Goal: Navigation & Orientation: Find specific page/section

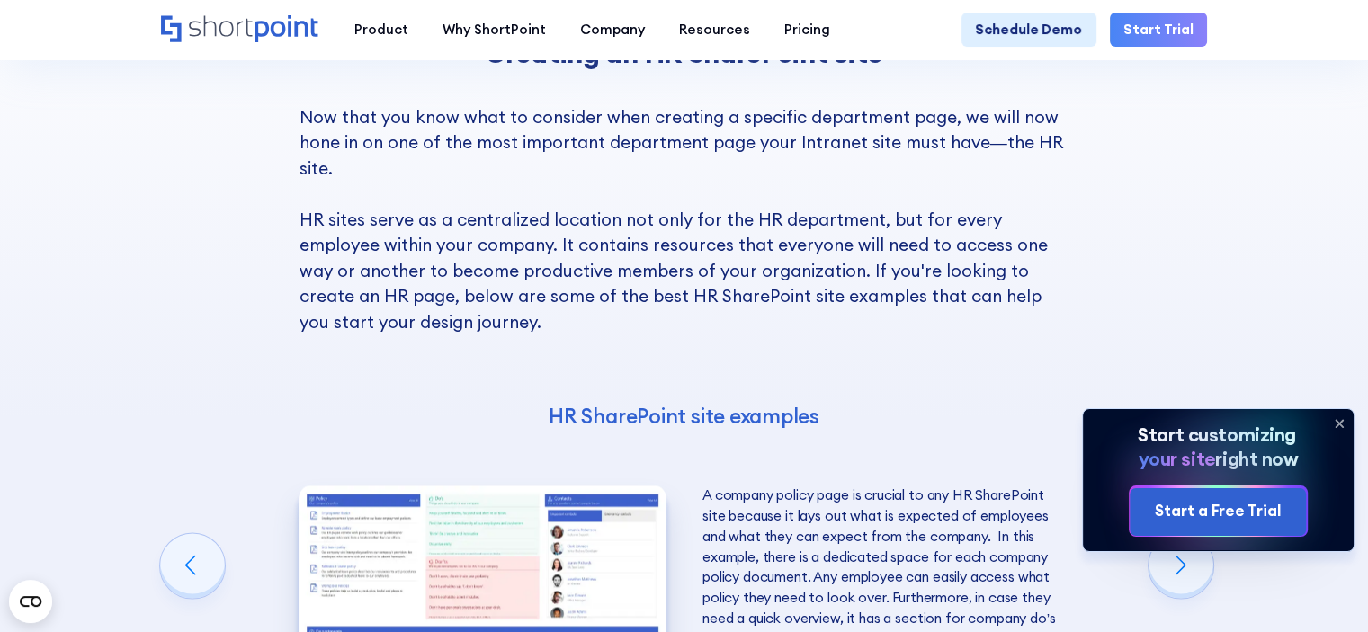
scroll to position [3238, 0]
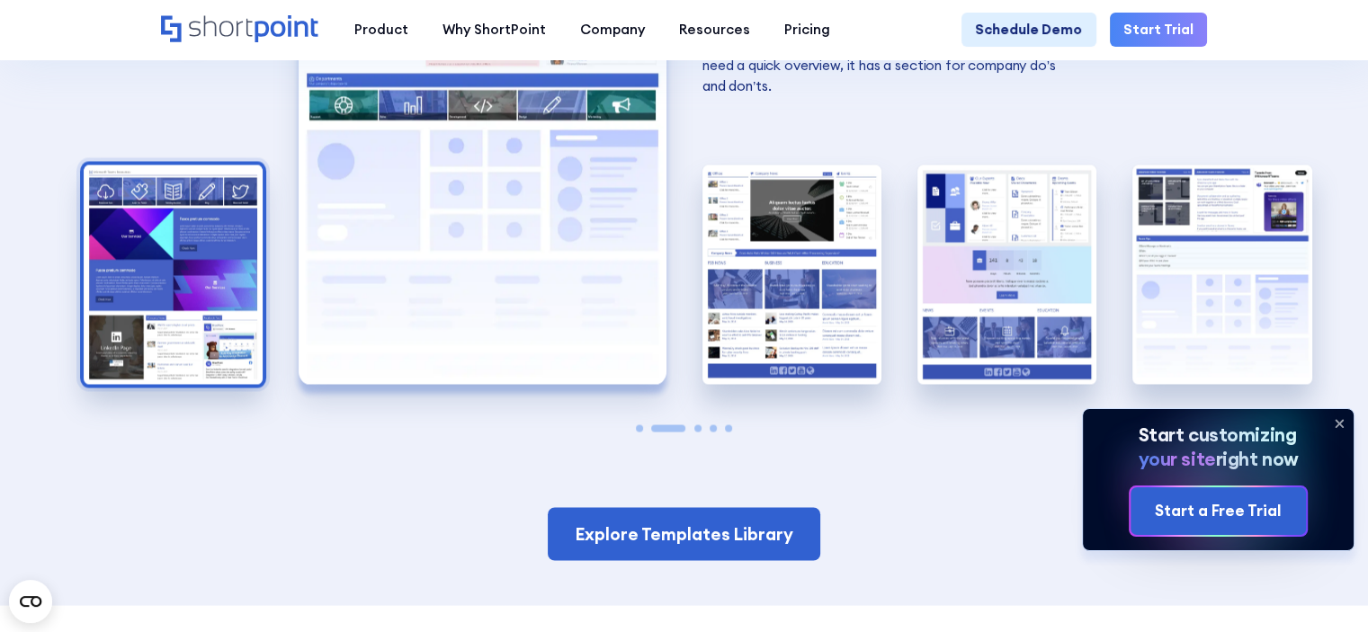
click at [155, 331] on img "1 / 5" at bounding box center [173, 275] width 179 height 220
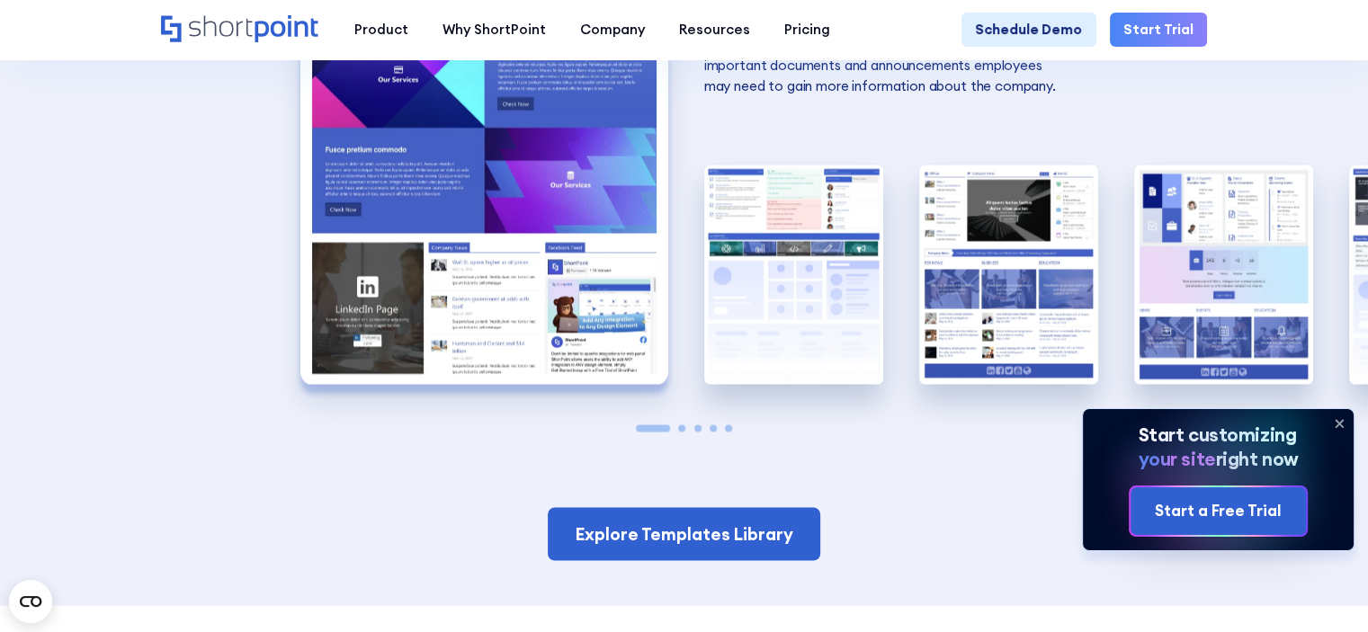
click at [457, 319] on img "1 / 5" at bounding box center [484, 159] width 368 height 452
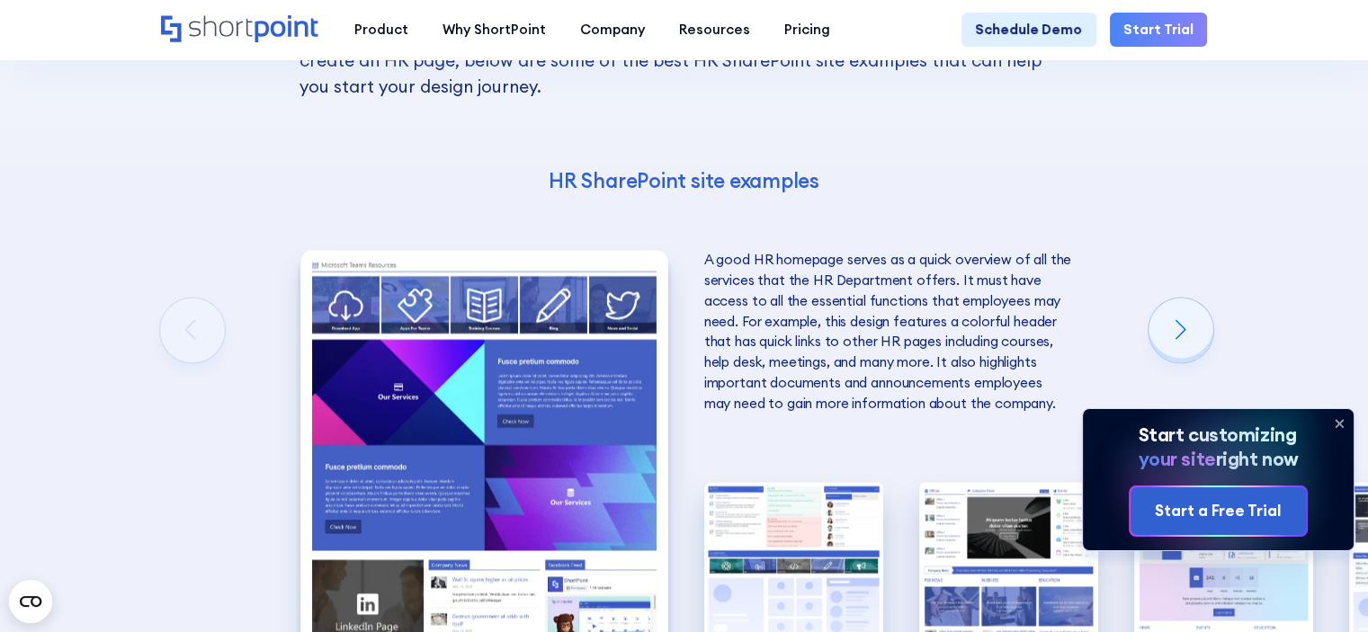
scroll to position [2878, 0]
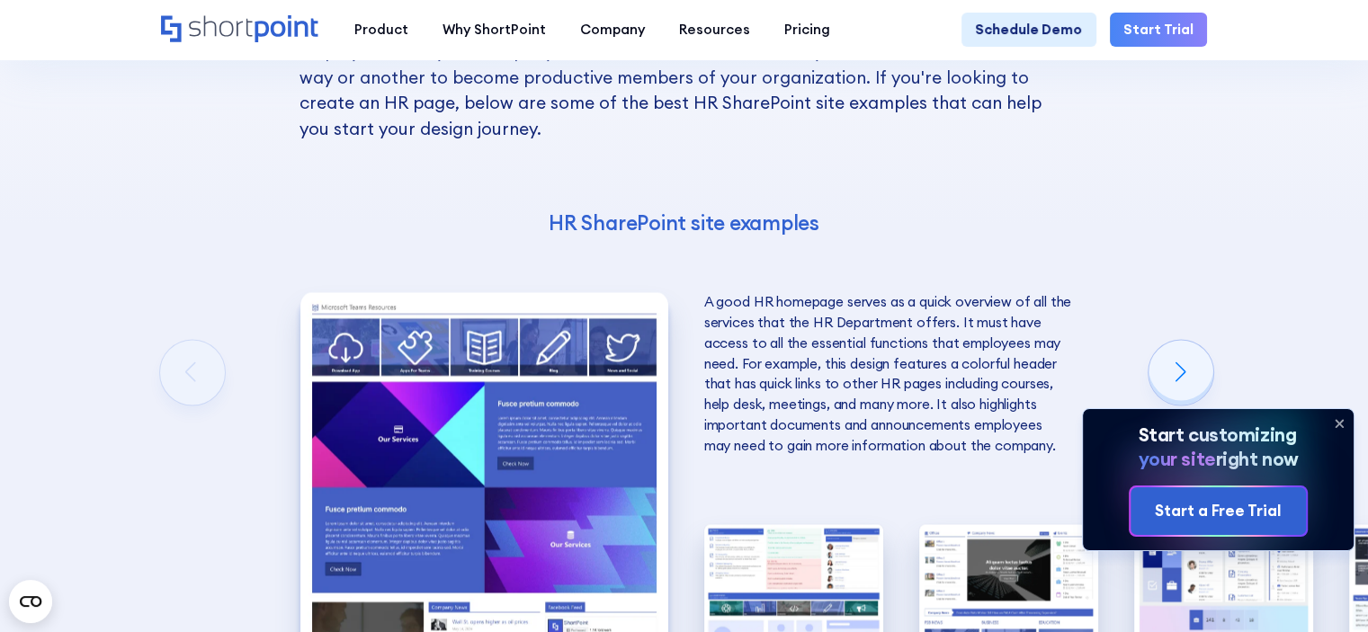
click at [458, 399] on img "1 / 5" at bounding box center [484, 518] width 368 height 452
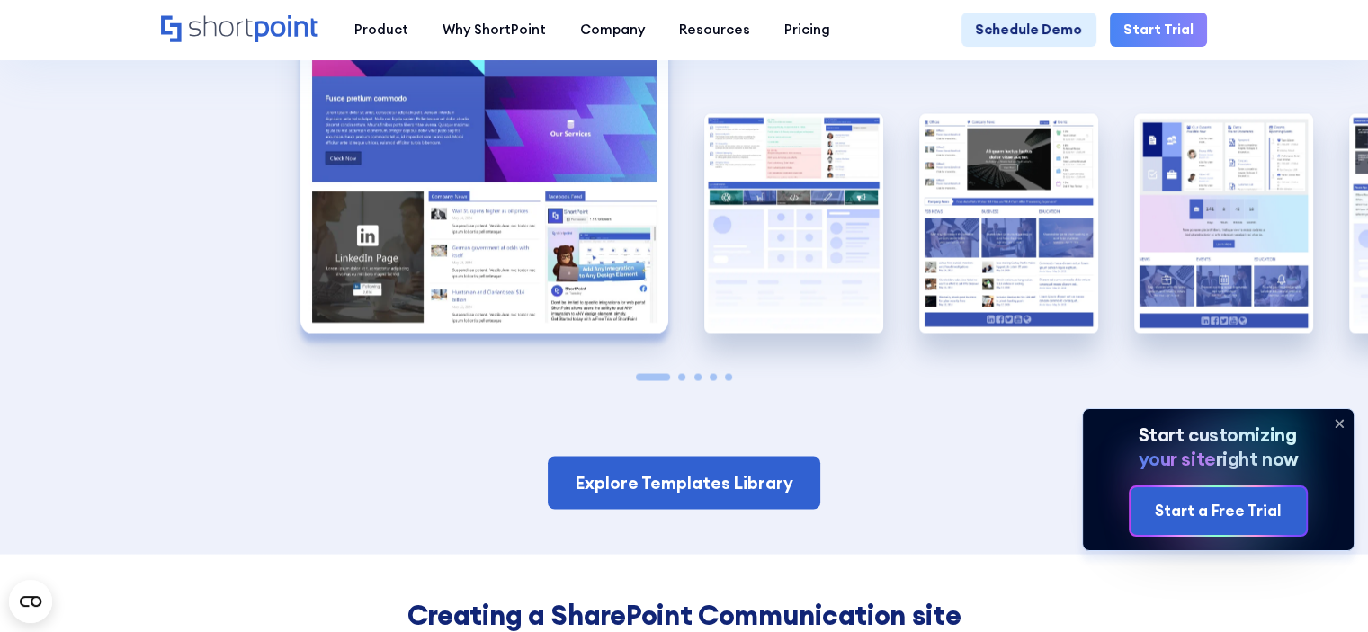
scroll to position [3508, 0]
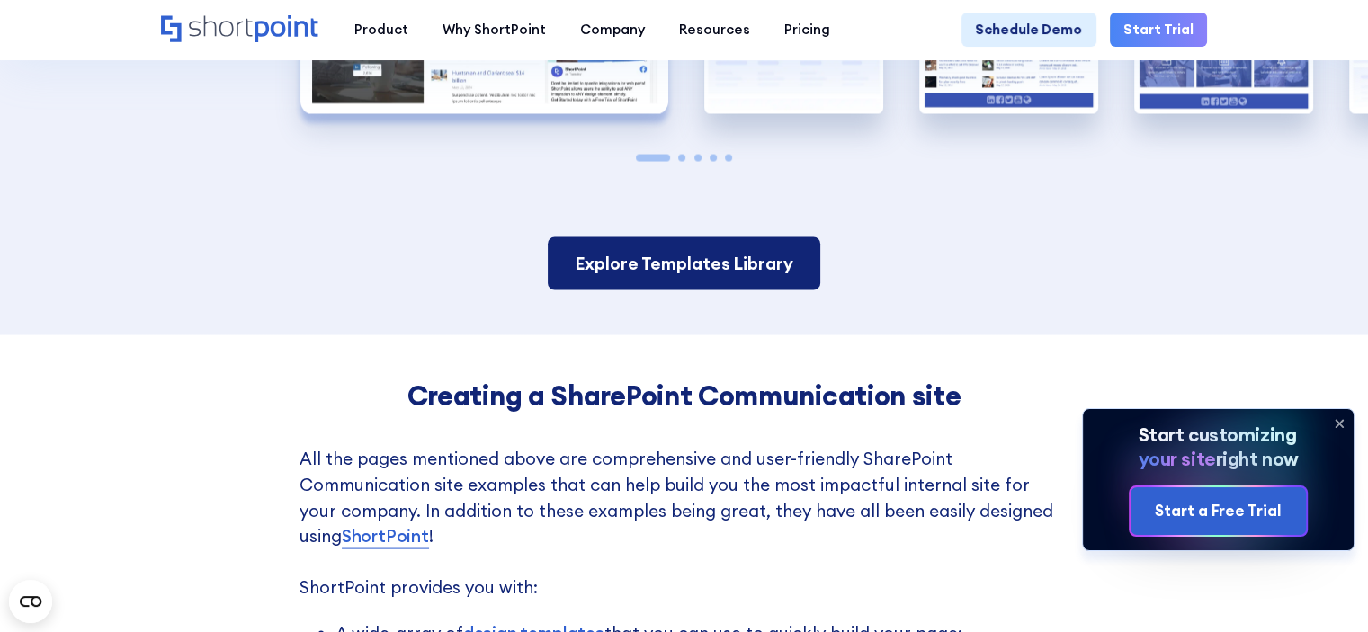
click at [689, 291] on link "Explore Templates Library" at bounding box center [684, 263] width 273 height 53
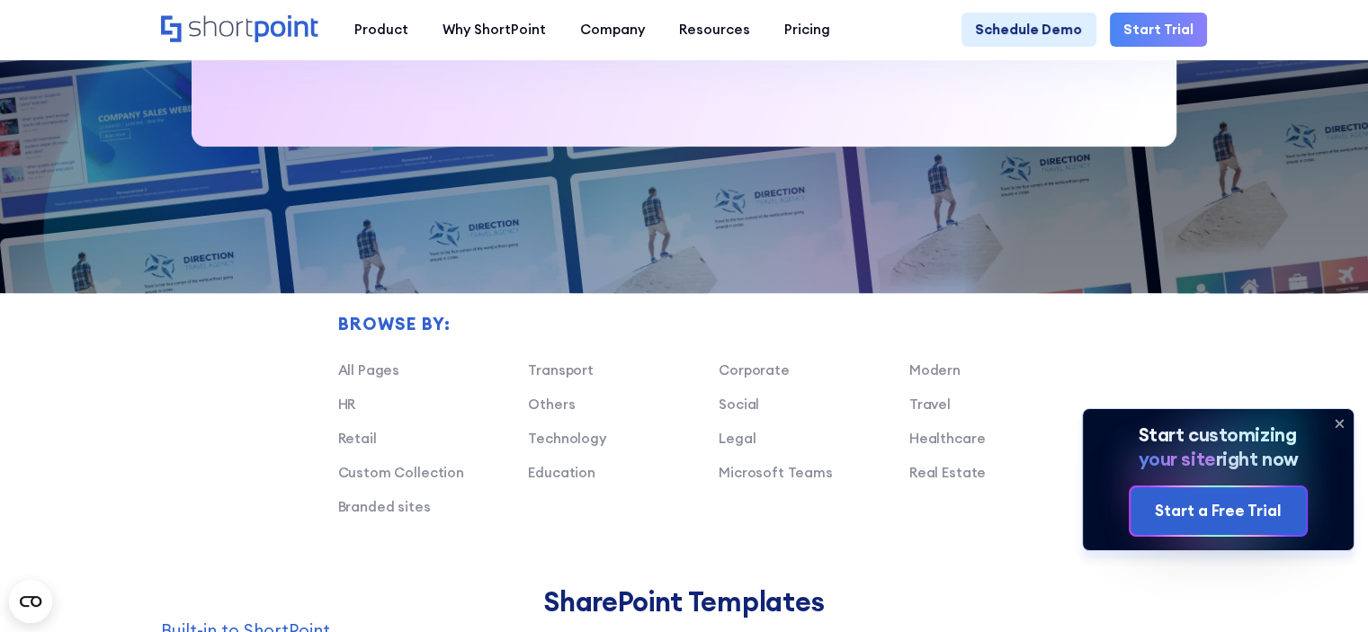
scroll to position [989, 0]
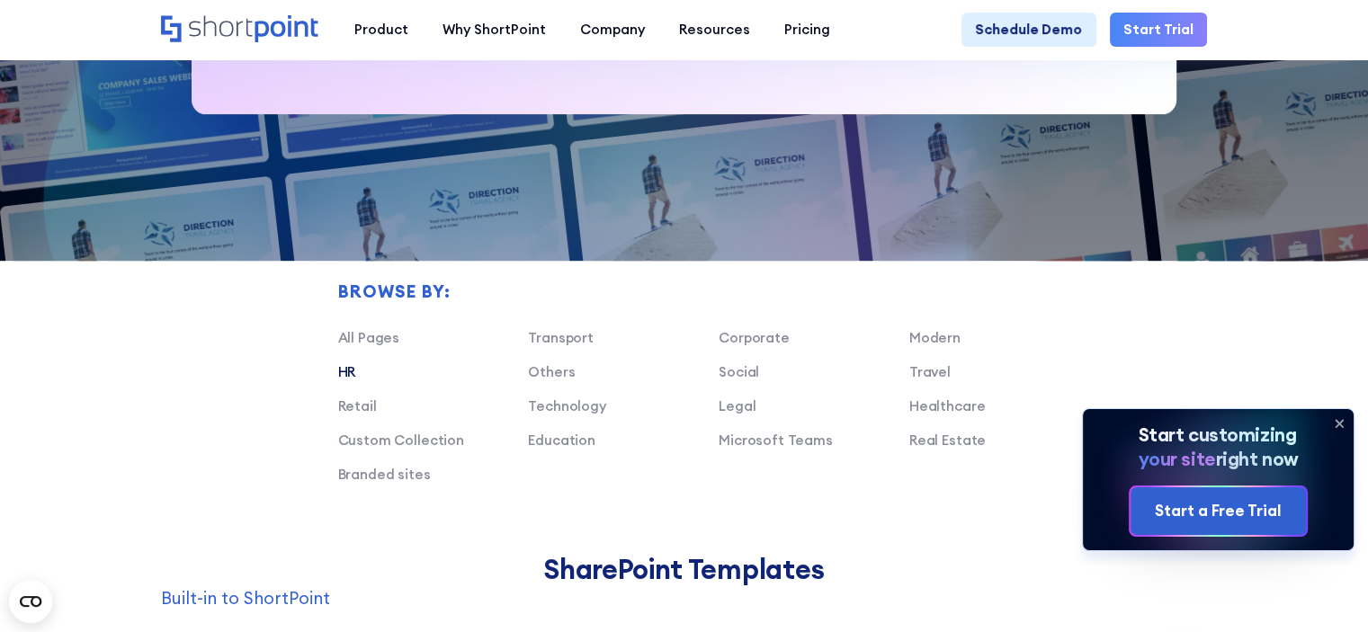
click at [351, 380] on link "HR" at bounding box center [347, 371] width 18 height 17
click at [343, 380] on link "HR" at bounding box center [347, 371] width 18 height 17
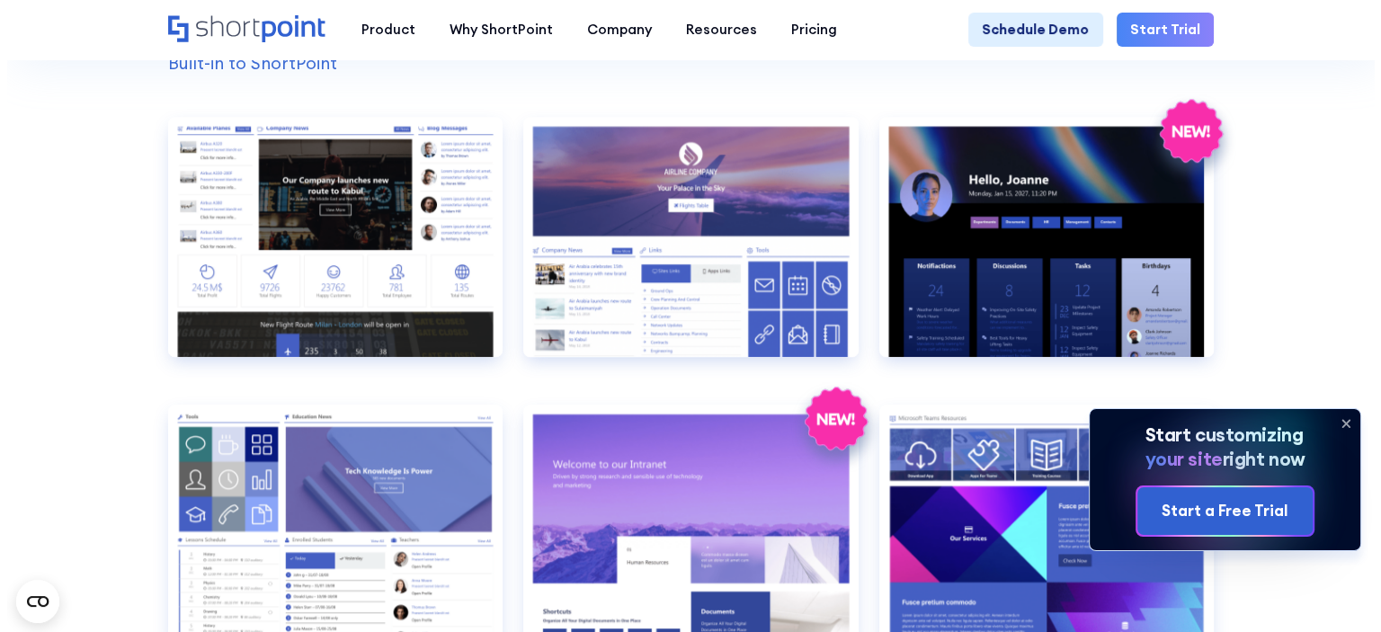
scroll to position [1529, 0]
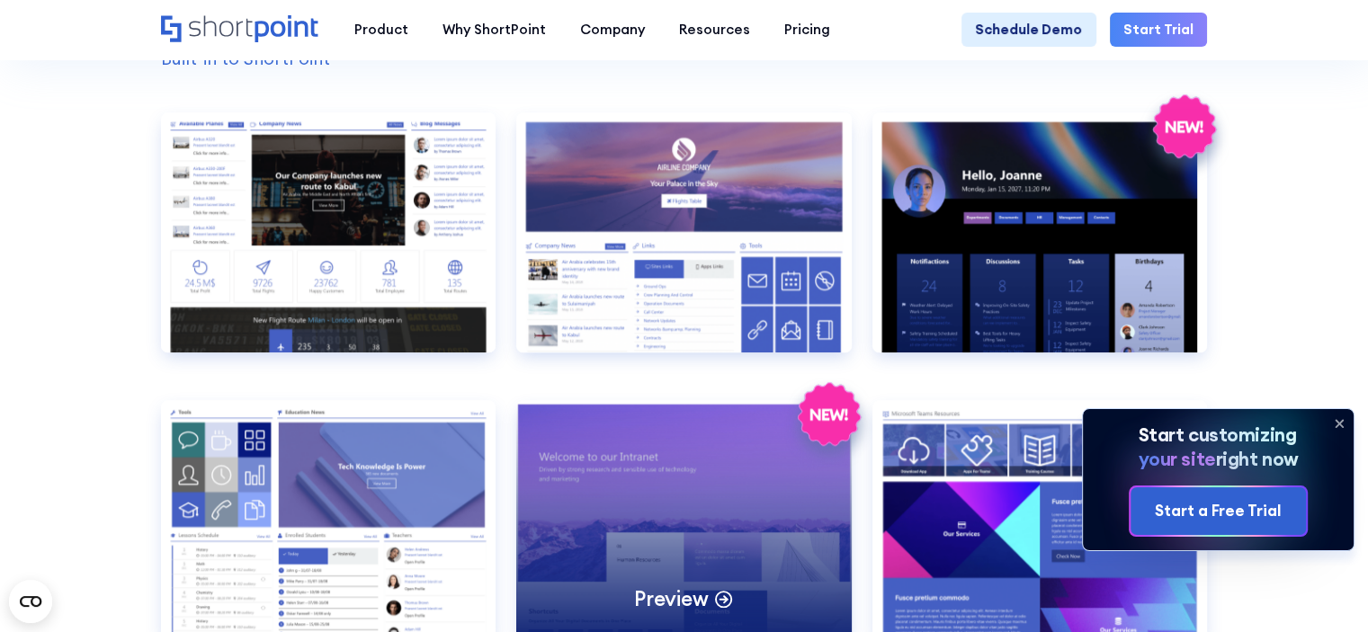
click at [559, 523] on div "Preview" at bounding box center [683, 519] width 335 height 239
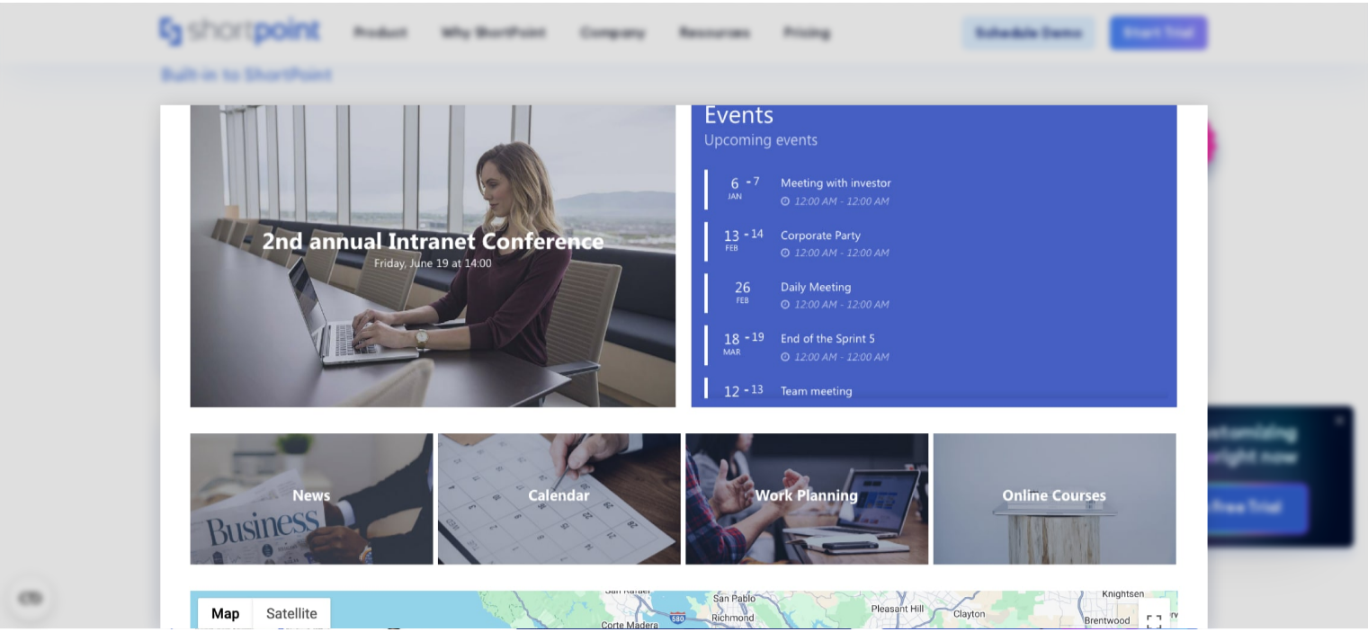
scroll to position [1072, 0]
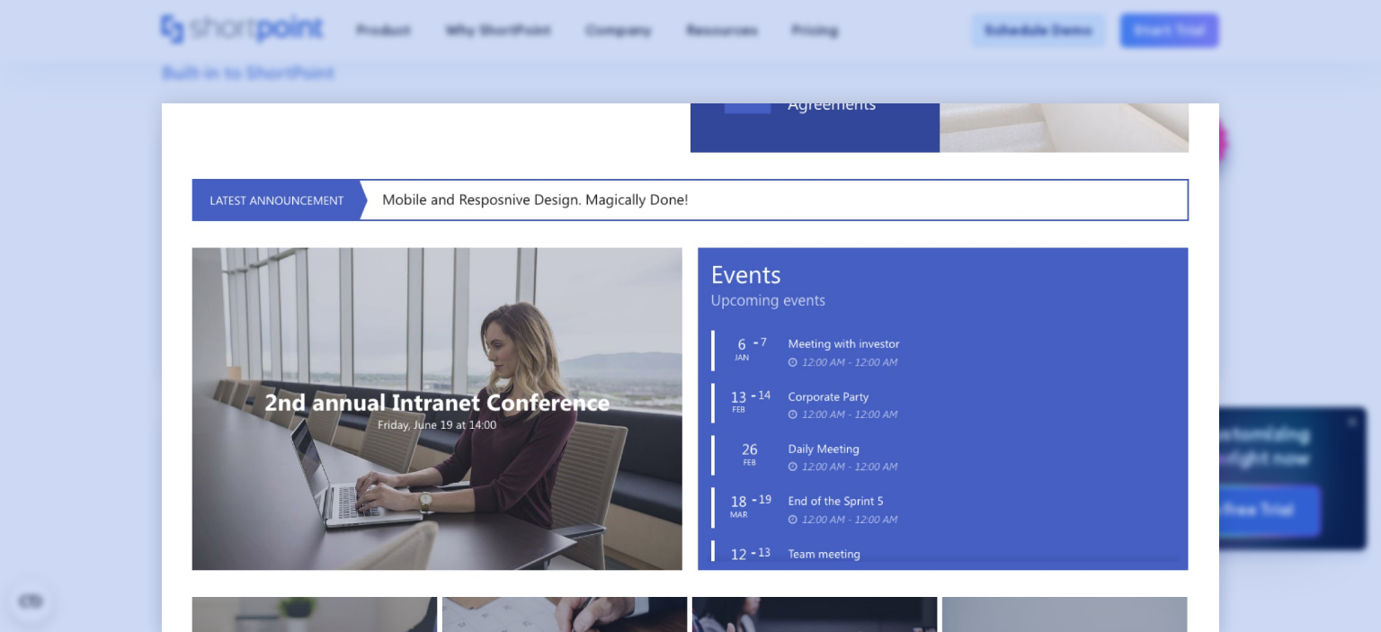
click at [1286, 279] on div at bounding box center [690, 316] width 1381 height 632
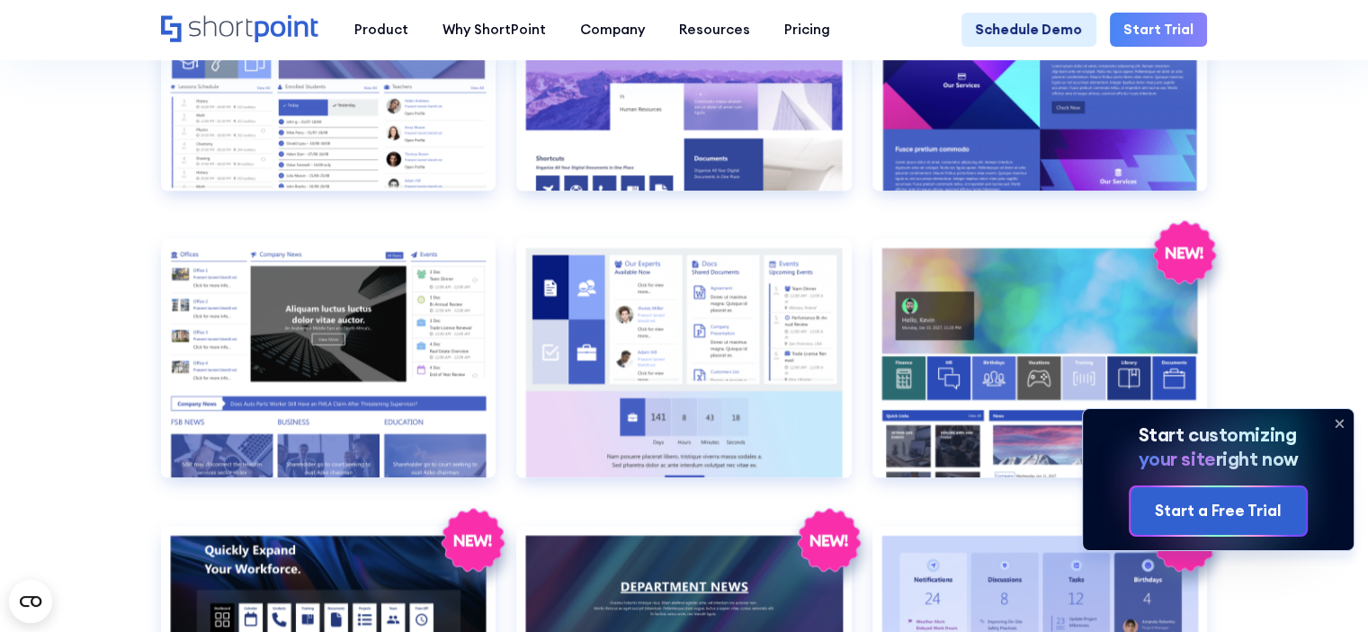
scroll to position [1979, 0]
